Goal: Information Seeking & Learning: Understand process/instructions

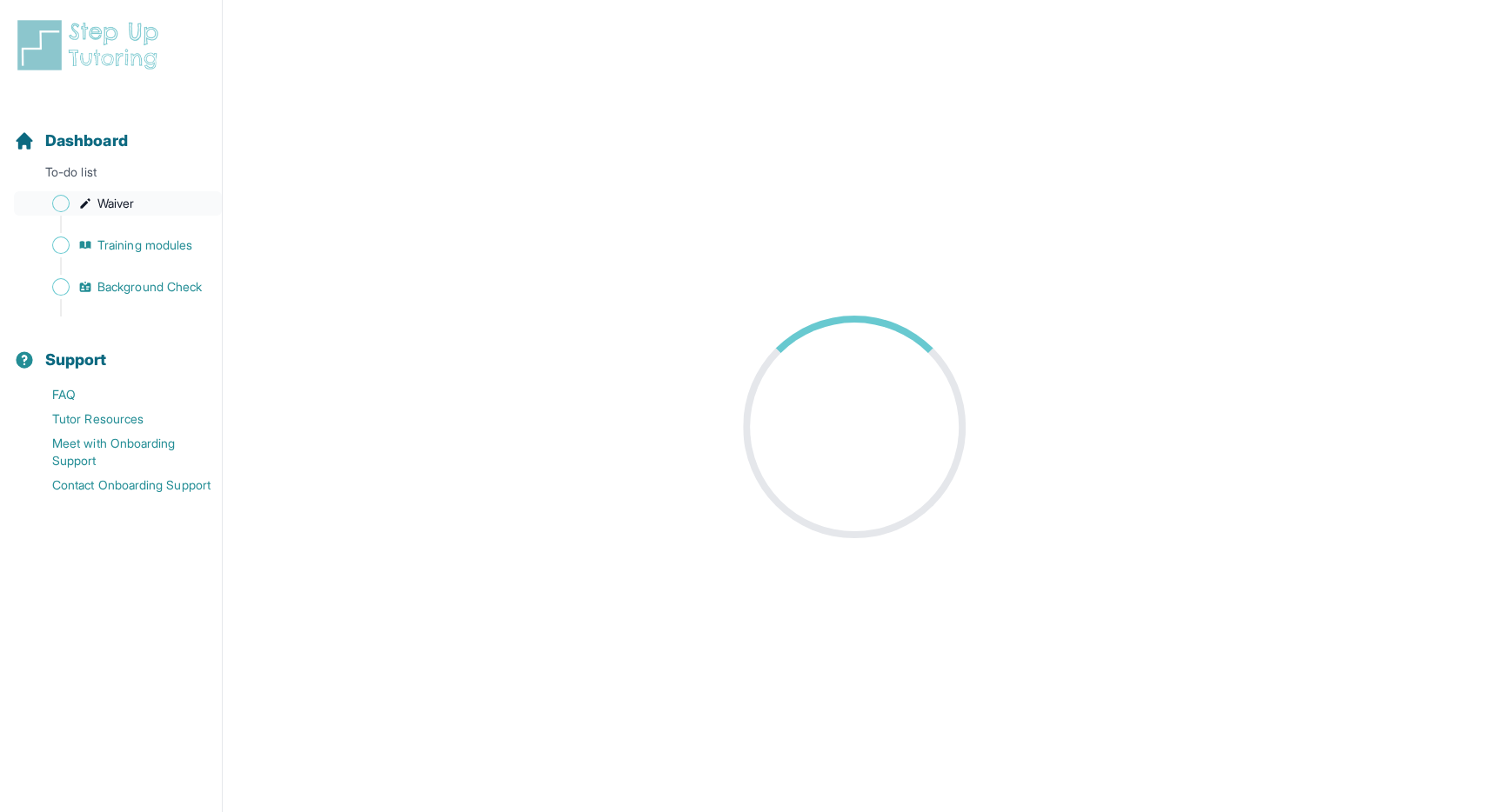
click at [97, 204] on link "Waiver" at bounding box center [118, 203] width 208 height 24
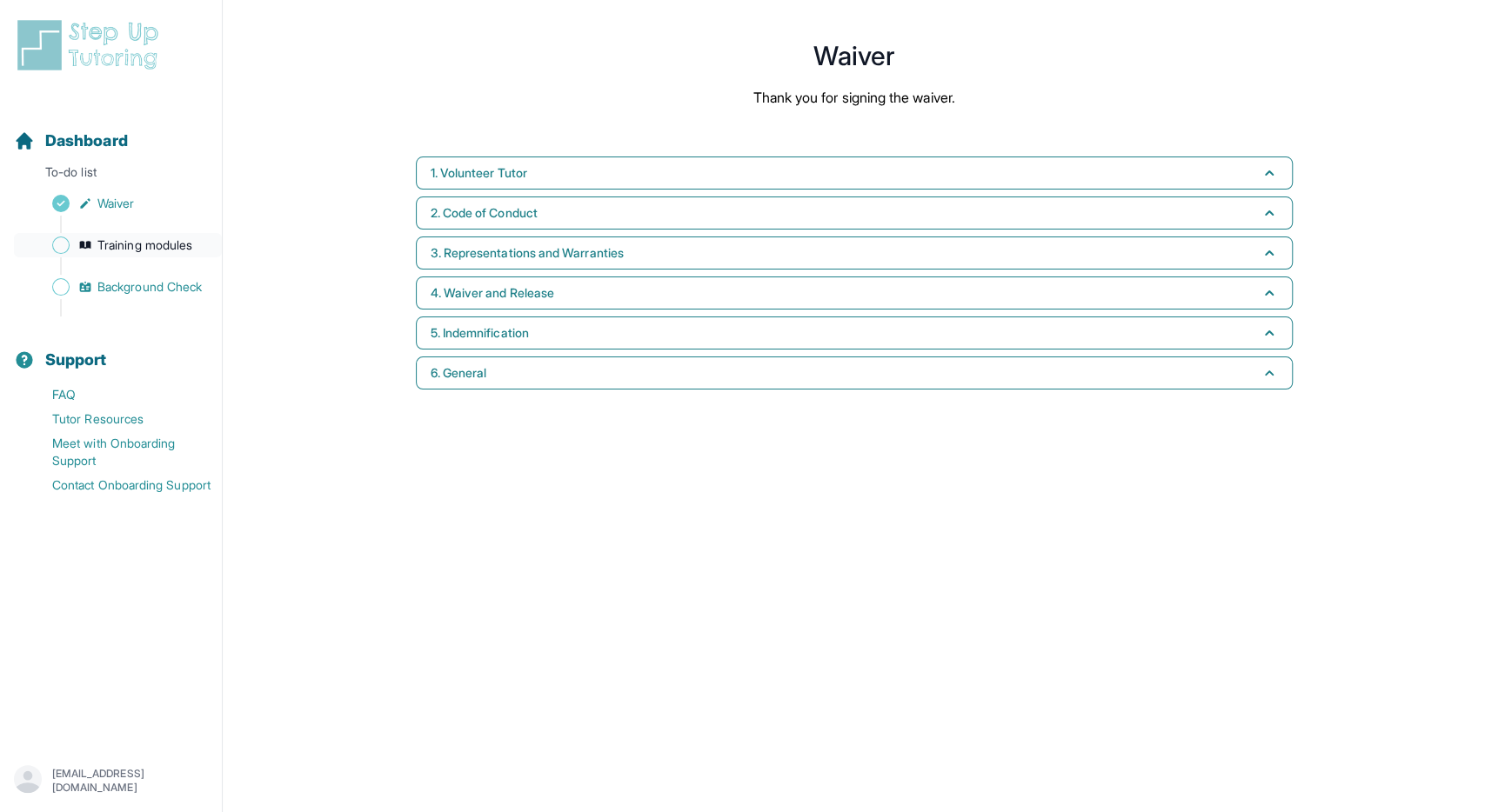
click at [136, 246] on span "Training modules" at bounding box center [145, 244] width 95 height 17
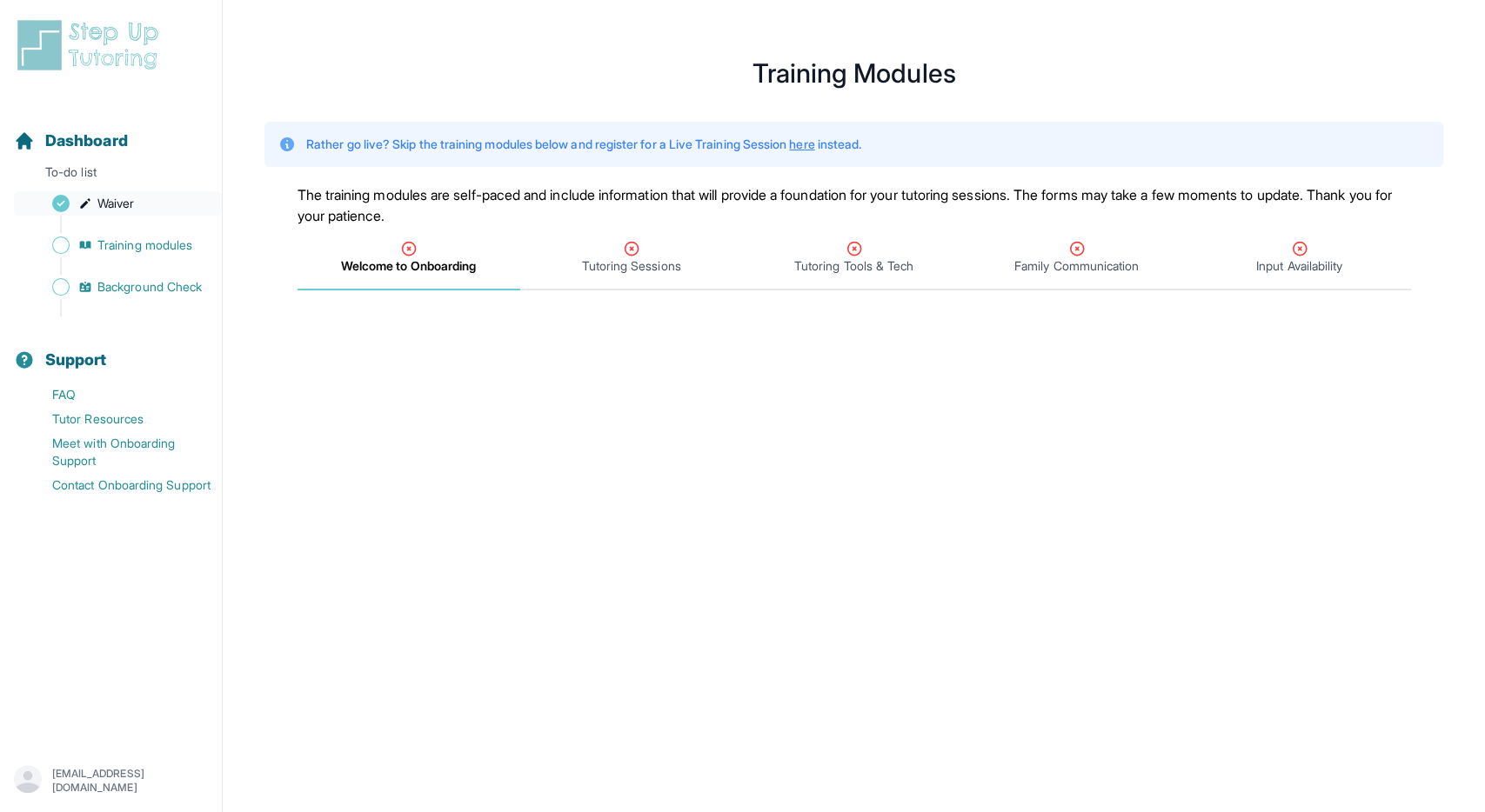
click at [100, 210] on span "Waiver" at bounding box center [116, 203] width 36 height 17
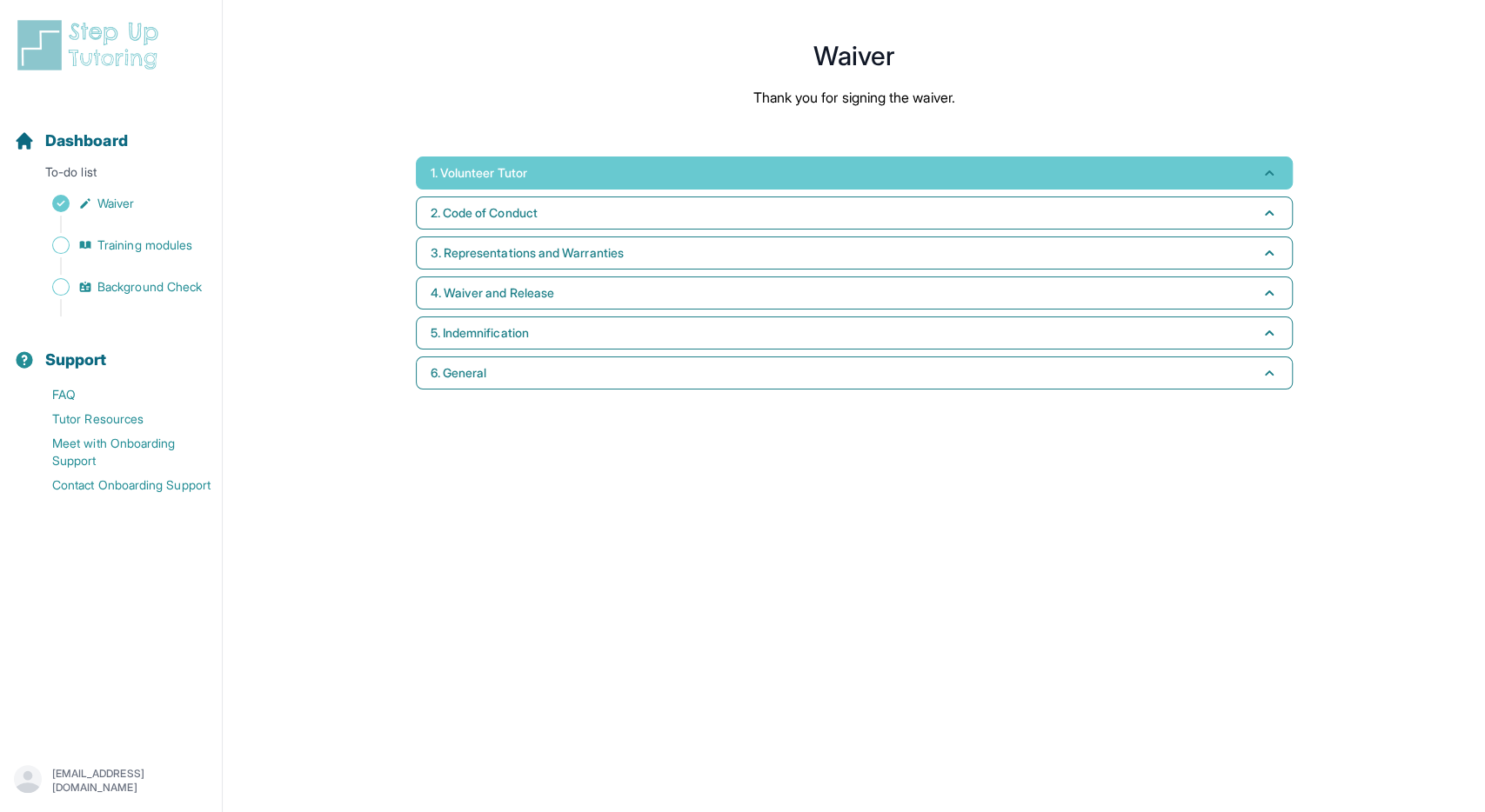
click at [481, 169] on span "1. Volunteer Tutor" at bounding box center [479, 173] width 97 height 17
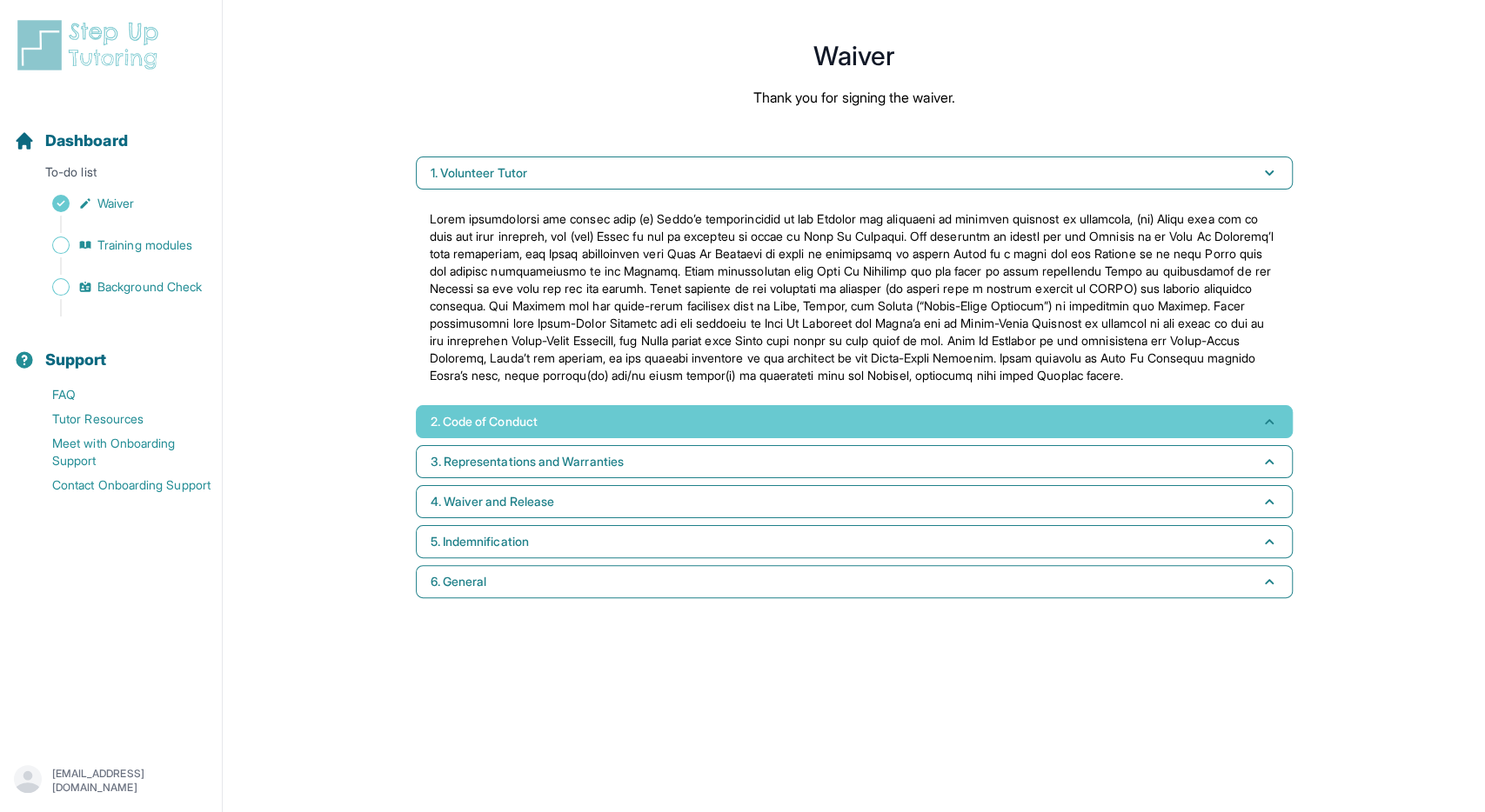
click at [568, 427] on button "2. Code of Conduct" at bounding box center [854, 422] width 877 height 33
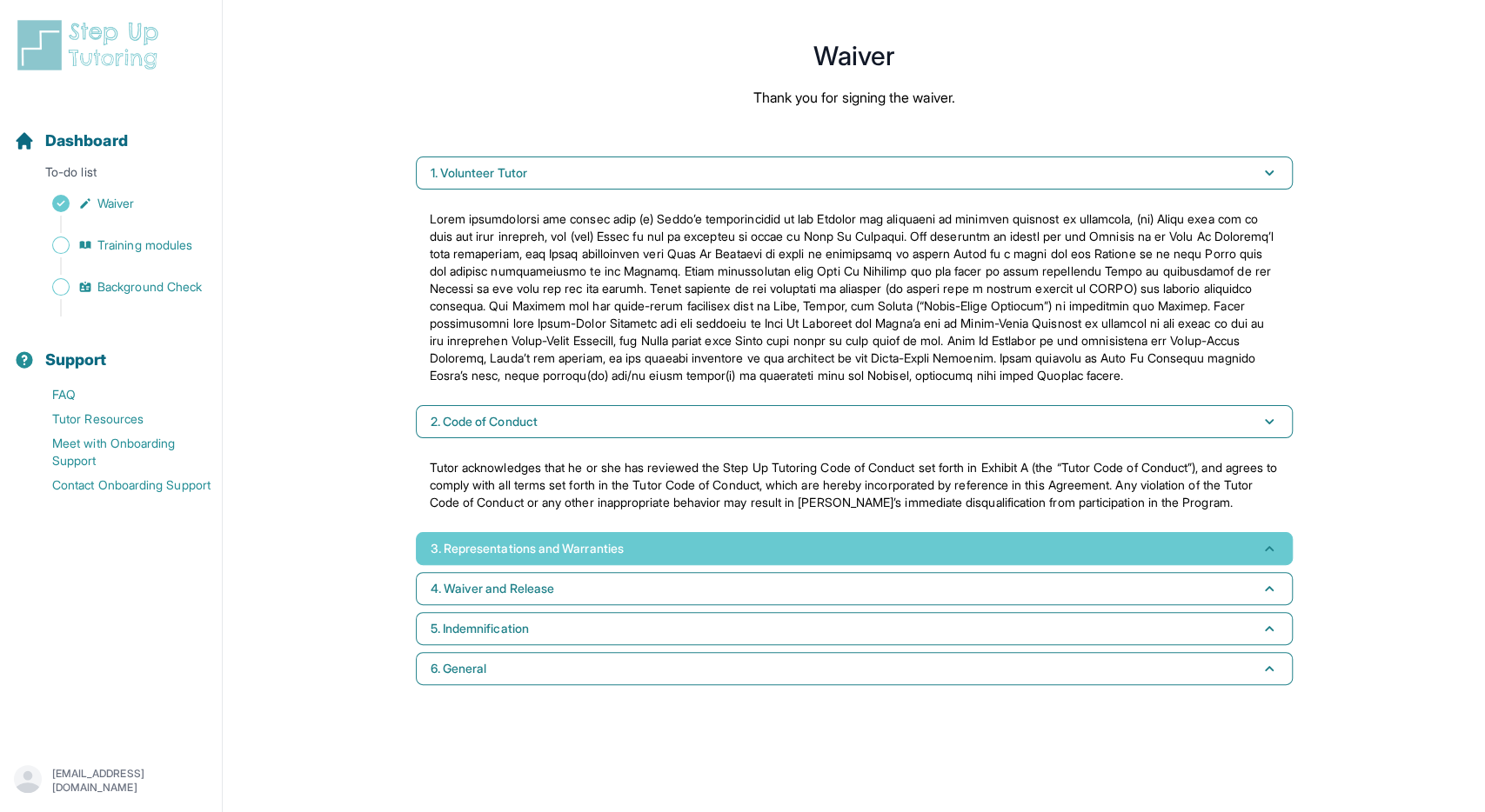
click at [552, 558] on span "3. Representations and Warranties" at bounding box center [527, 549] width 193 height 17
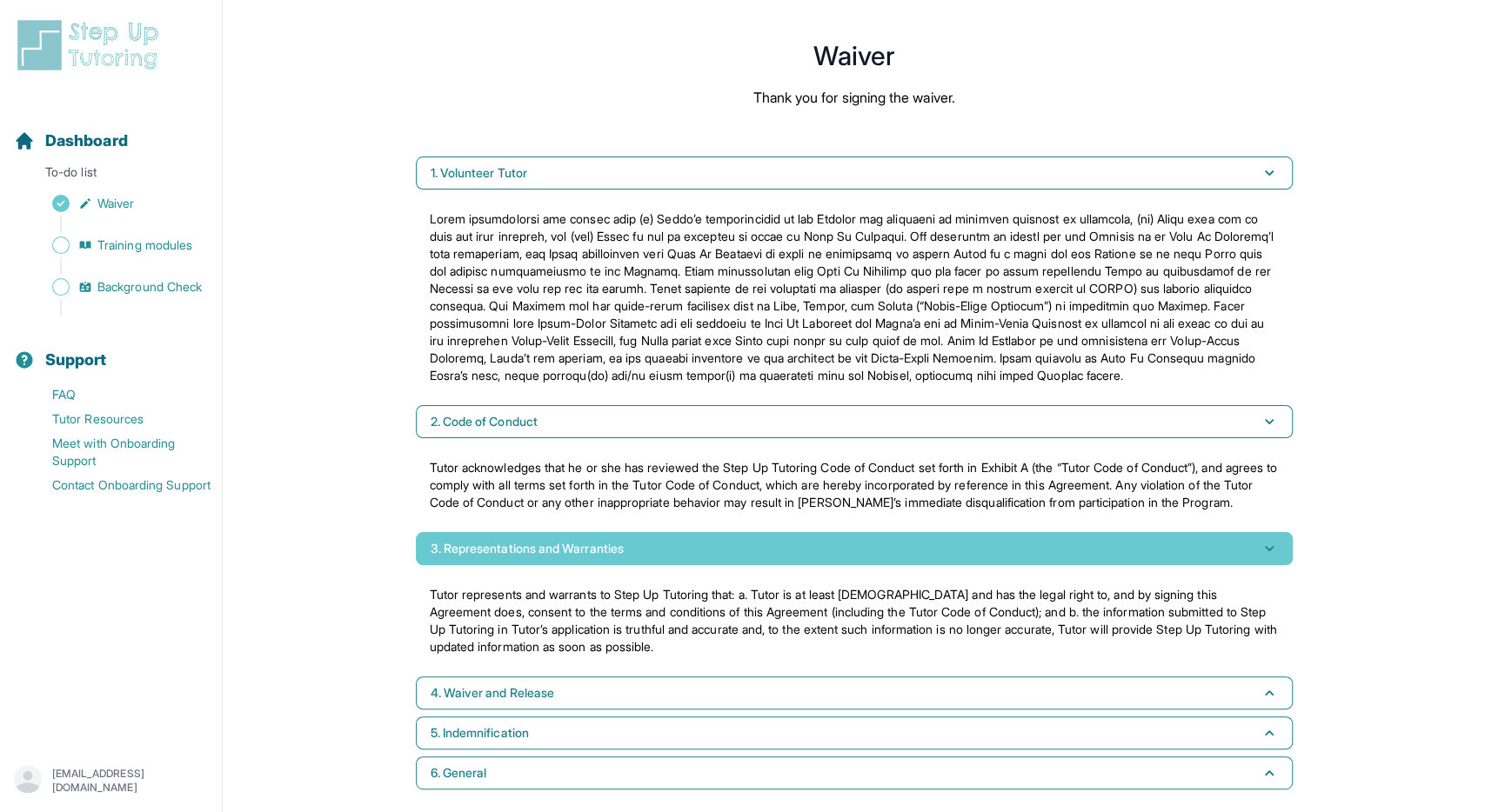
scroll to position [40, 0]
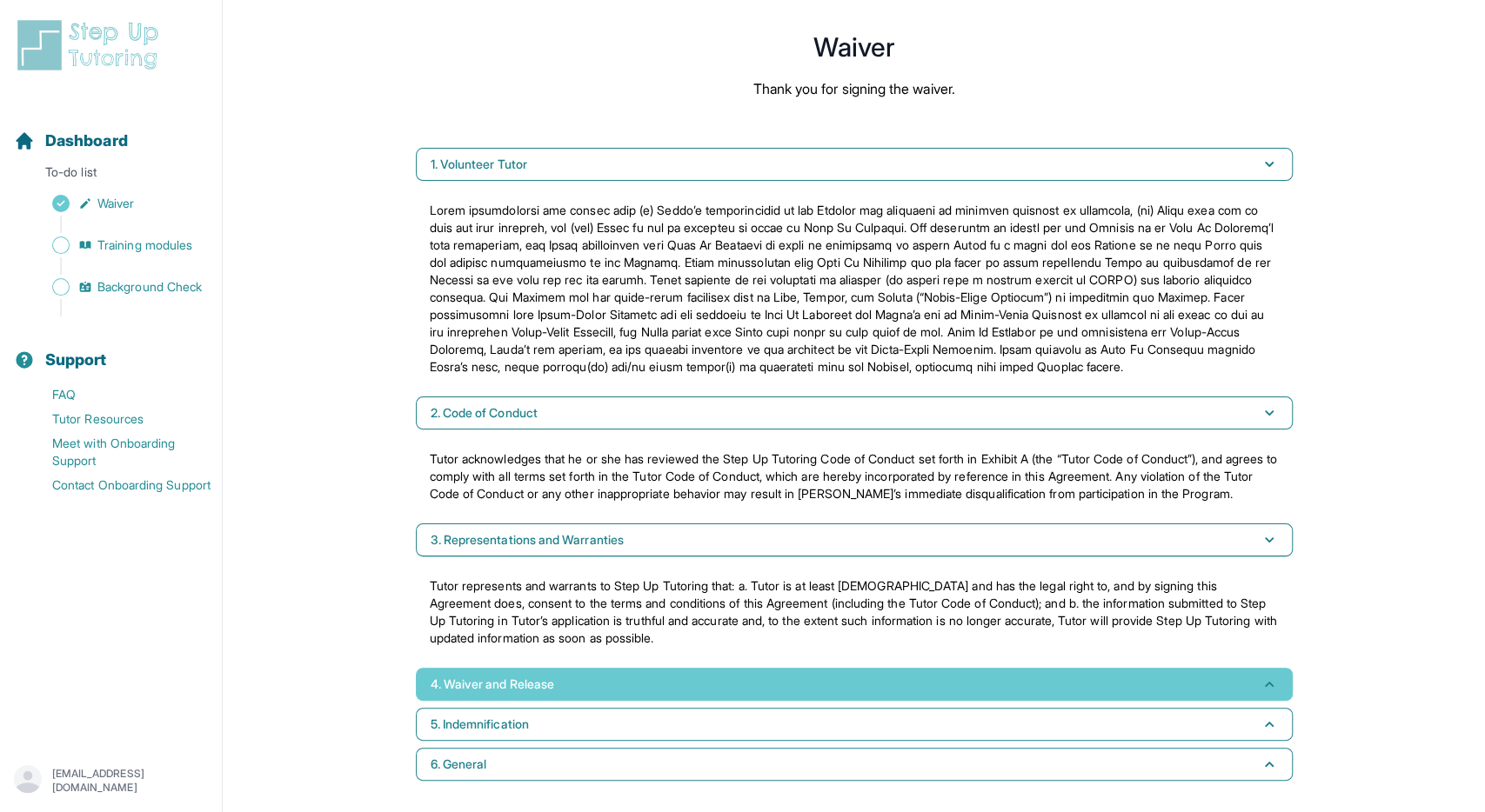
click at [530, 683] on span "4. Waiver and Release" at bounding box center [493, 683] width 123 height 17
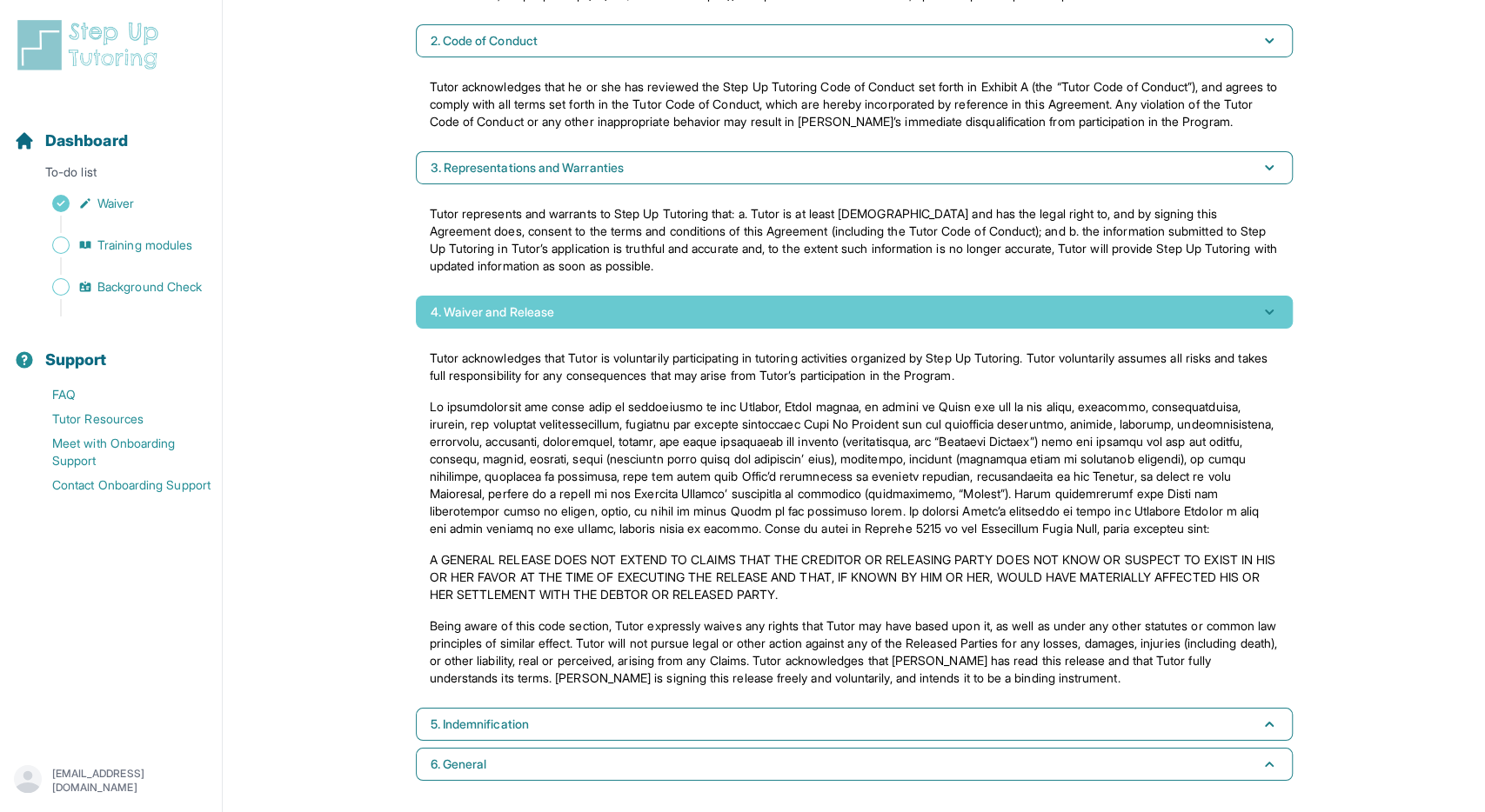
scroll to position [430, 0]
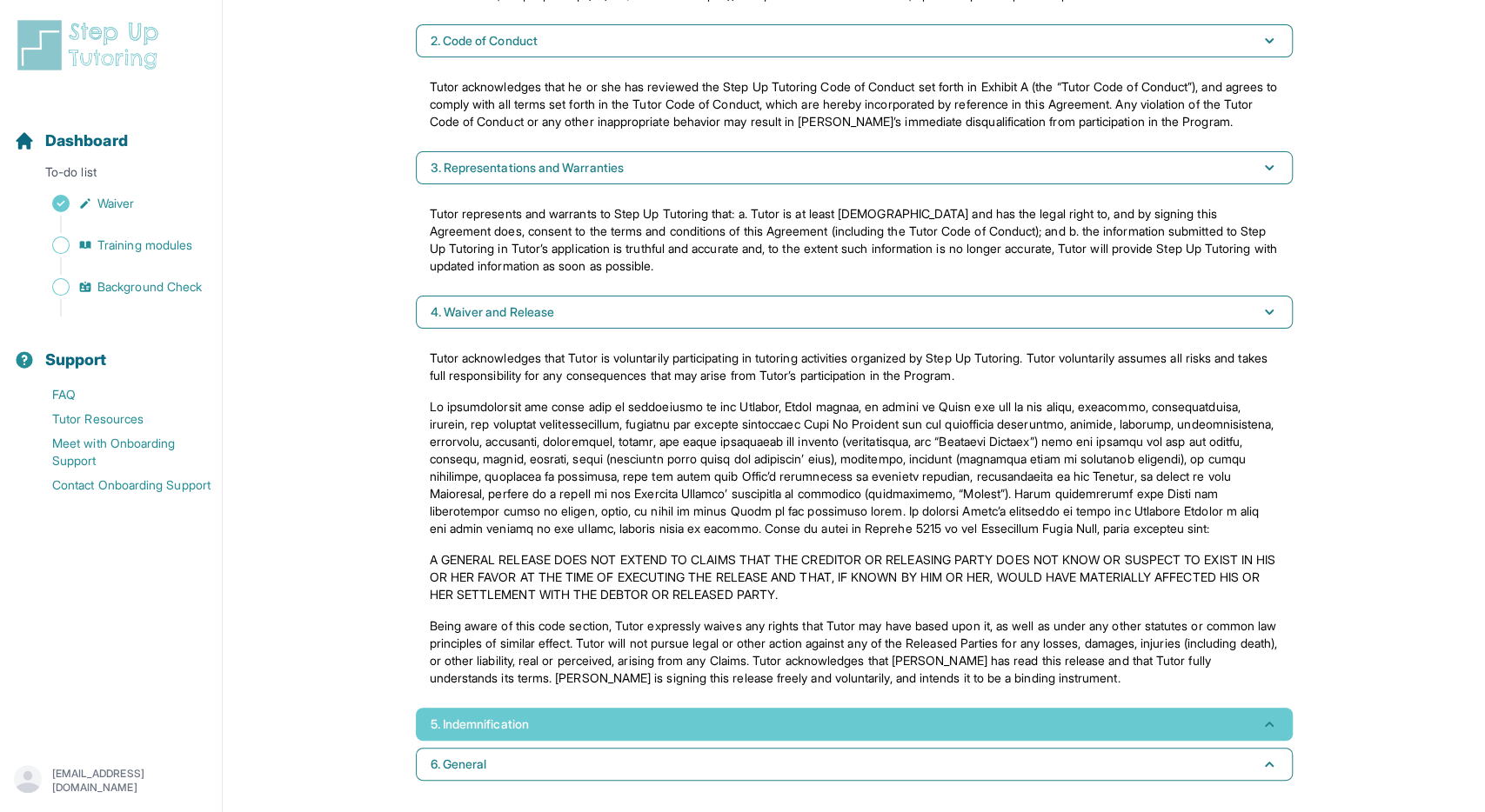
click at [524, 712] on button "5. Indemnification" at bounding box center [854, 724] width 877 height 33
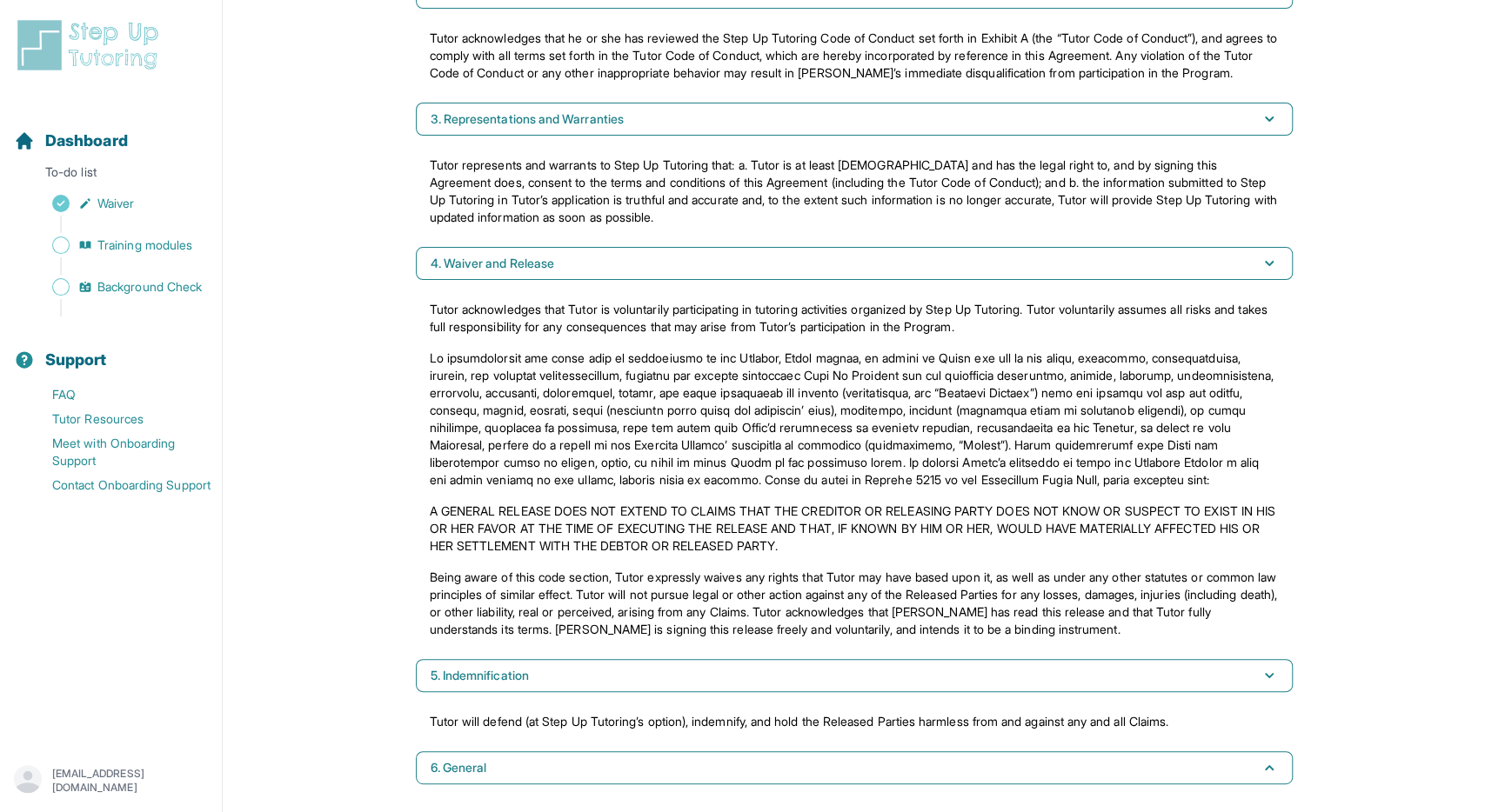
scroll to position [482, 0]
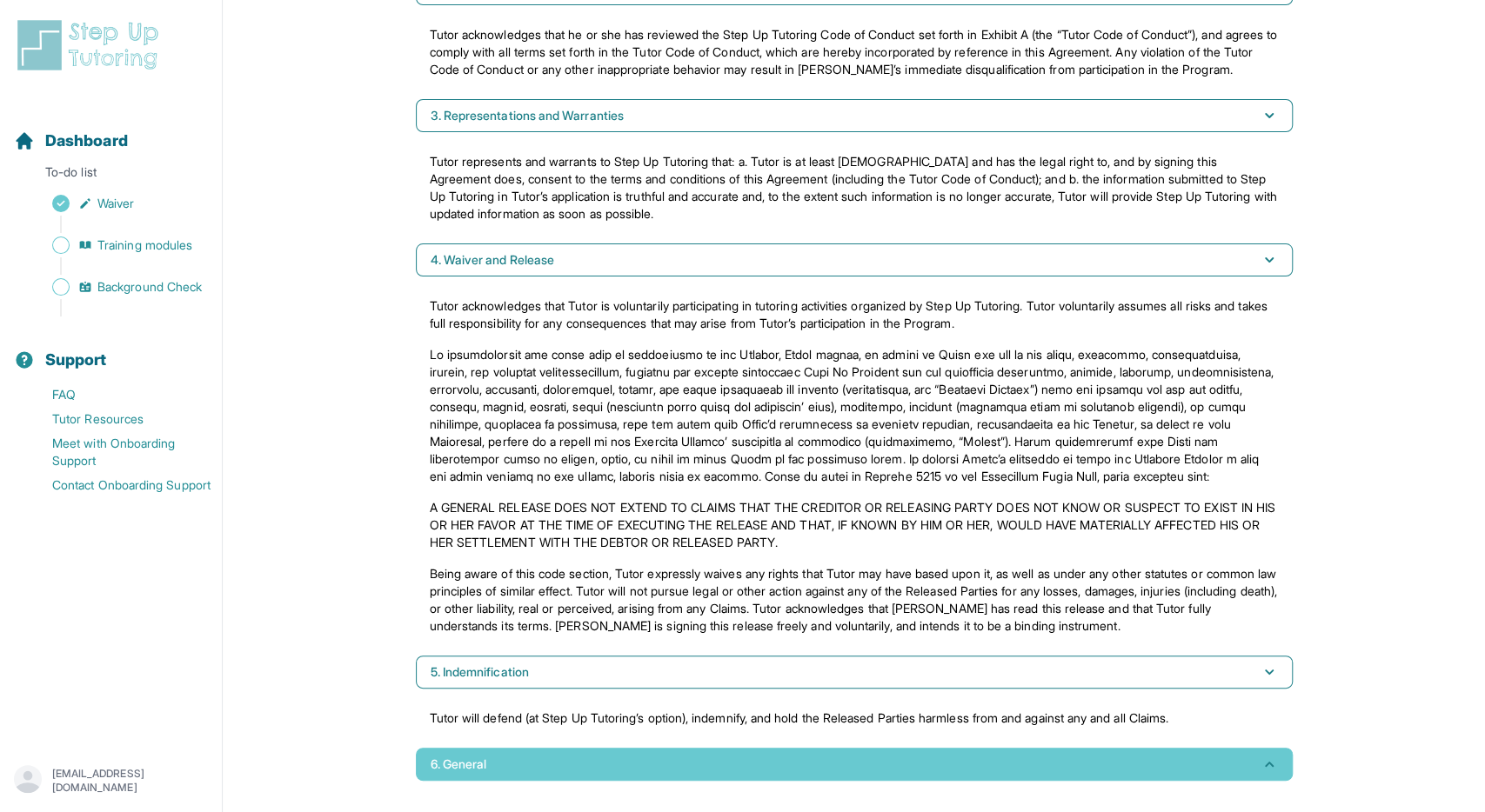
click at [537, 759] on button "6. General" at bounding box center [854, 764] width 877 height 33
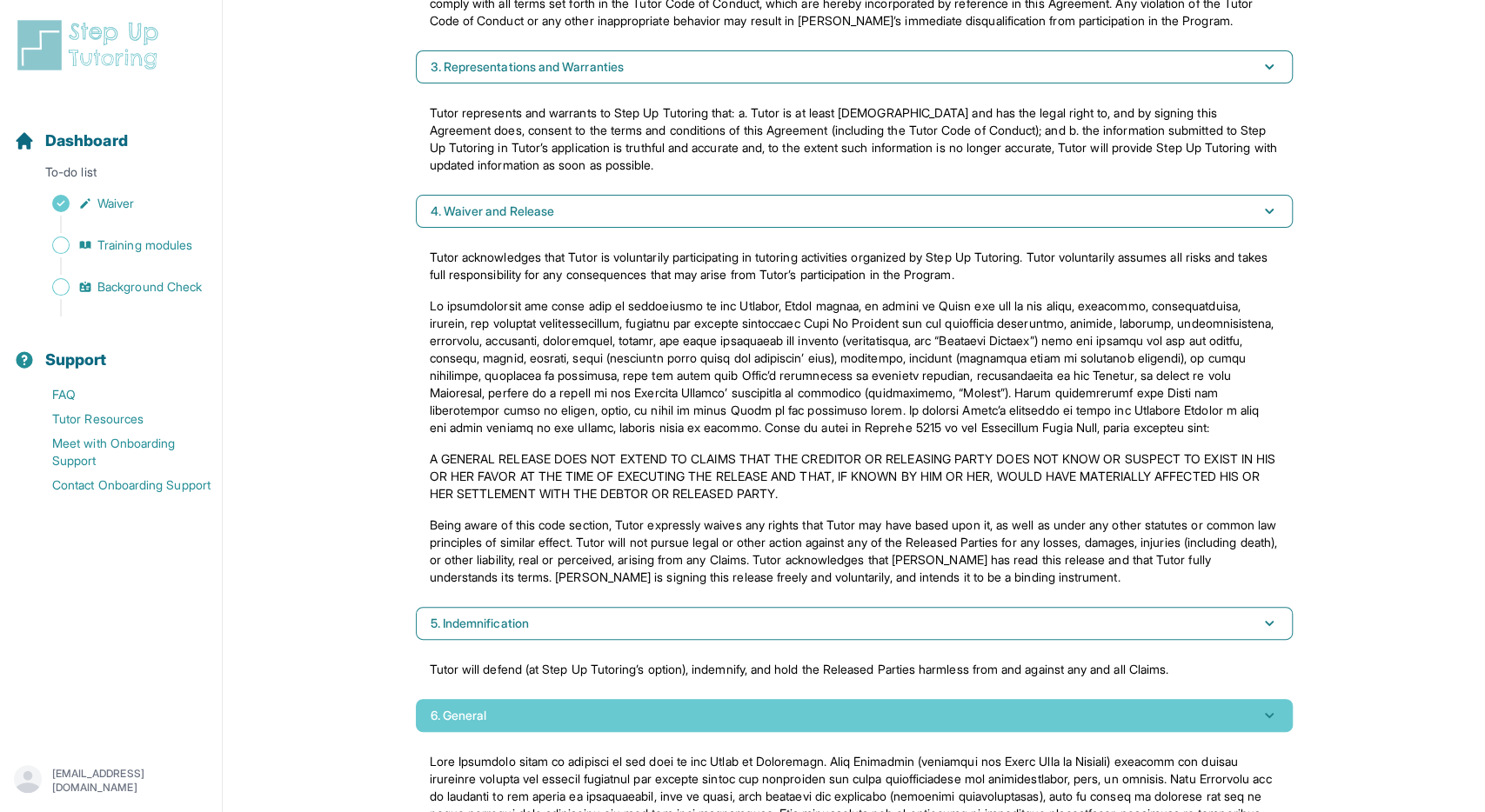
scroll to position [708, 0]
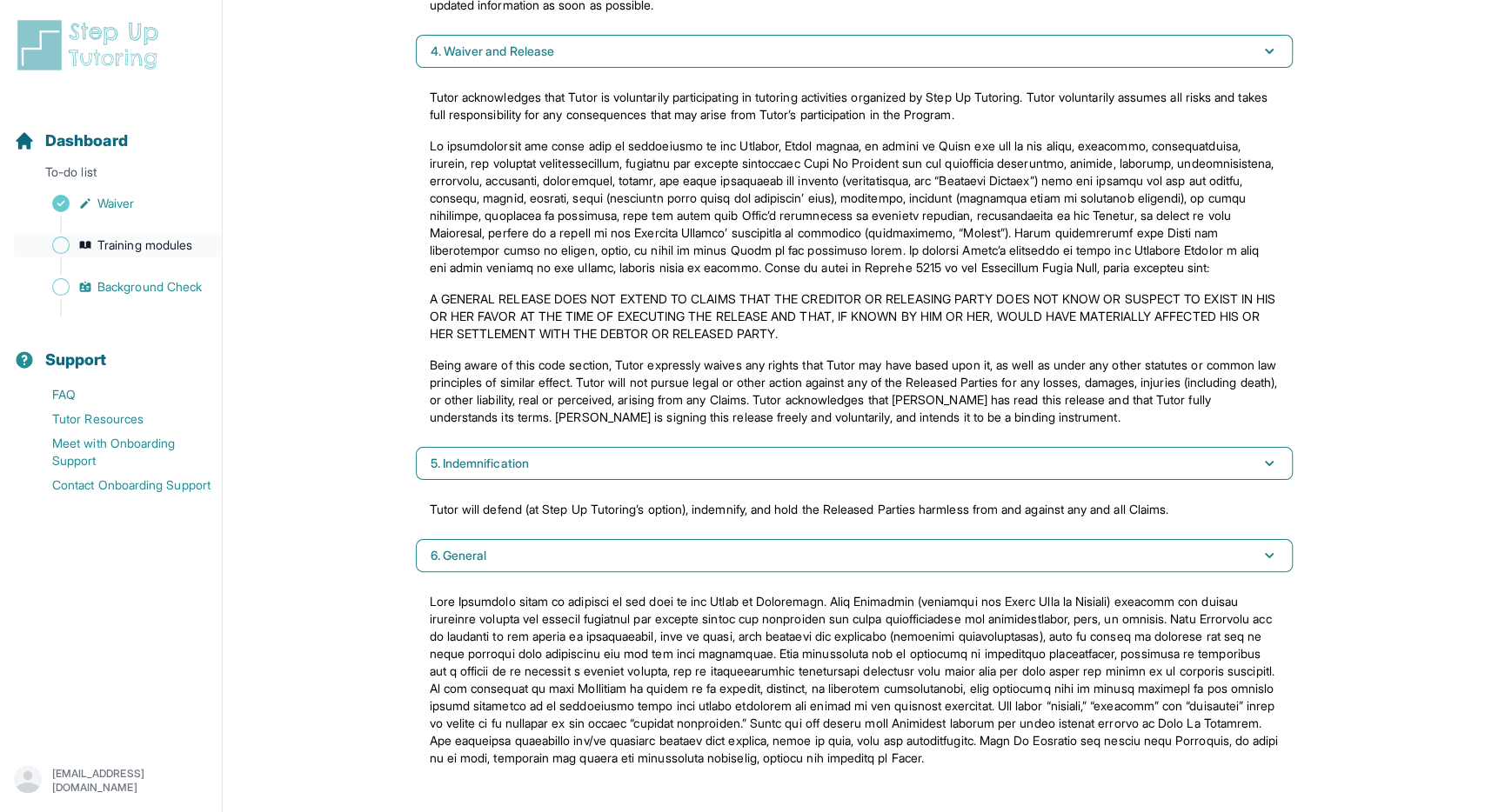
click at [91, 239] on icon "Sidebar" at bounding box center [84, 244] width 14 height 14
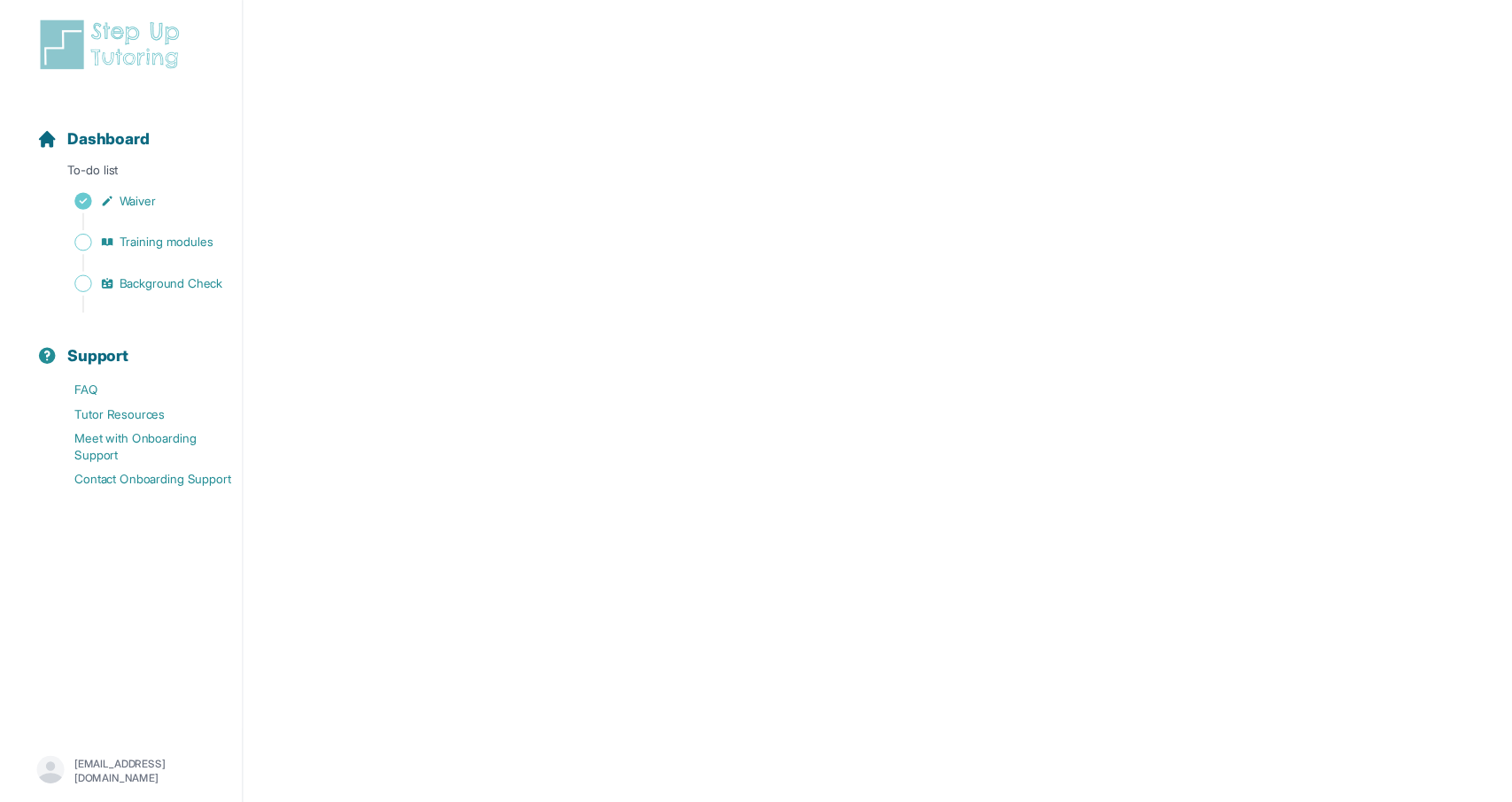
scroll to position [443, 0]
